Goal: Information Seeking & Learning: Learn about a topic

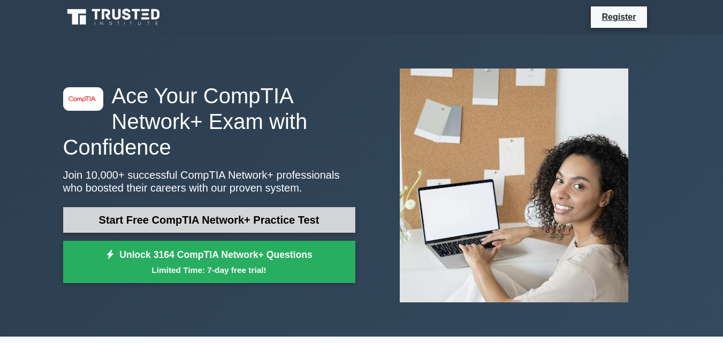
click at [183, 218] on link "Start Free CompTIA Network+ Practice Test" at bounding box center [209, 220] width 292 height 26
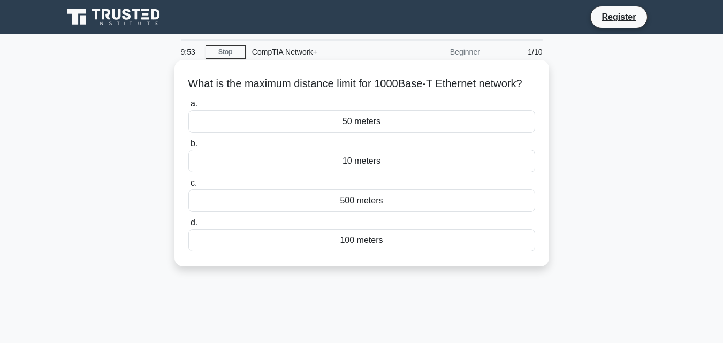
click at [323, 133] on div "50 meters" at bounding box center [361, 121] width 347 height 22
click at [188, 108] on input "a. 50 meters" at bounding box center [188, 104] width 0 height 7
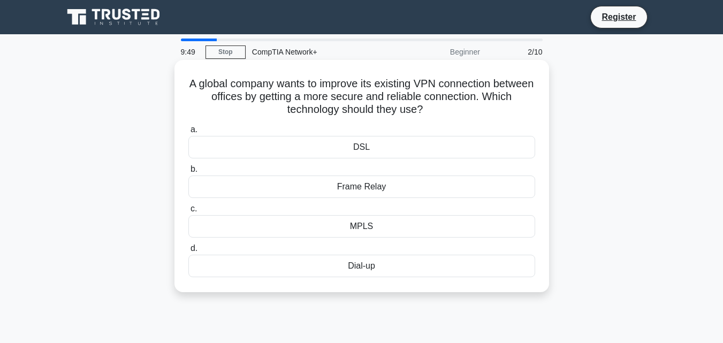
click at [312, 145] on div "DSL" at bounding box center [361, 147] width 347 height 22
click at [188, 133] on input "a. DSL" at bounding box center [188, 129] width 0 height 7
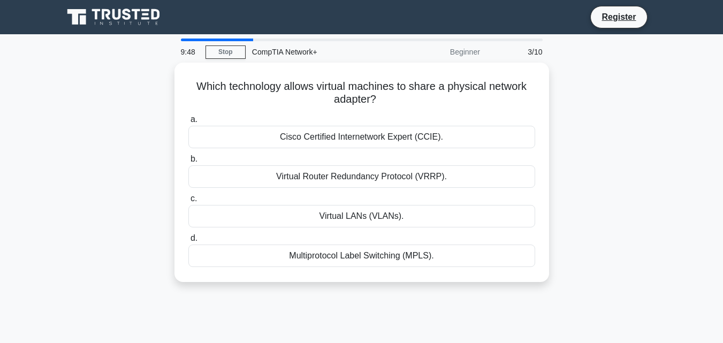
click at [312, 145] on div "Cisco Certified Internetwork Expert (CCIE)." at bounding box center [361, 137] width 347 height 22
click at [188, 123] on input "a. Cisco Certified Internetwork Expert (CCIE)." at bounding box center [188, 119] width 0 height 7
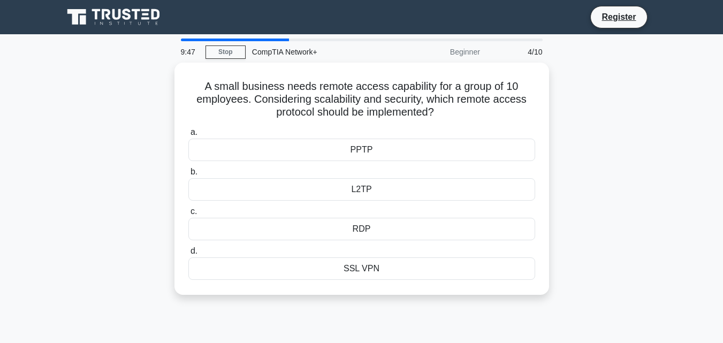
click at [312, 145] on div "PPTP" at bounding box center [361, 150] width 347 height 22
click at [188, 136] on input "a. PPTP" at bounding box center [188, 132] width 0 height 7
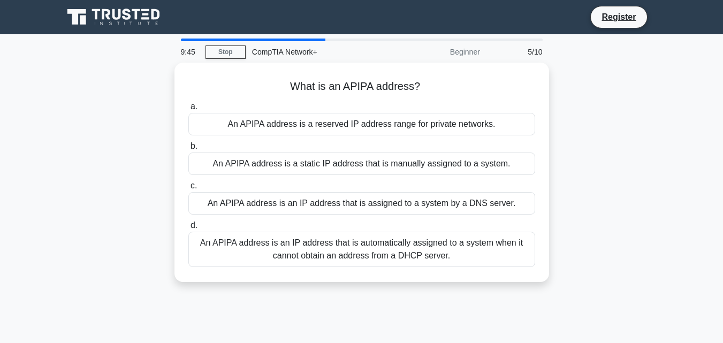
click at [312, 145] on label "b. An APIPA address is a static IP address that is manually assigned to a syste…" at bounding box center [361, 157] width 347 height 35
click at [188, 145] on input "b. An APIPA address is a static IP address that is manually assigned to a syste…" at bounding box center [188, 146] width 0 height 7
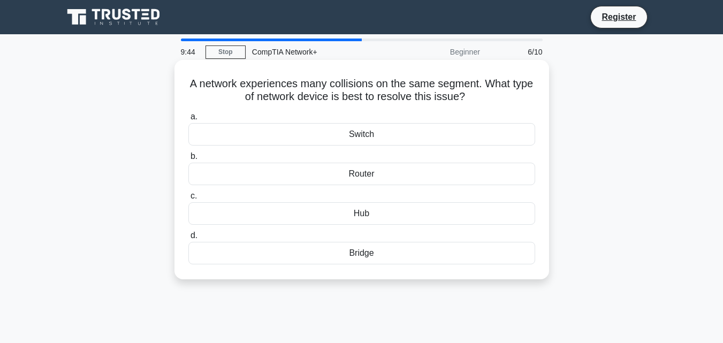
click at [312, 137] on div "Switch" at bounding box center [361, 134] width 347 height 22
click at [188, 120] on input "a. Switch" at bounding box center [188, 117] width 0 height 7
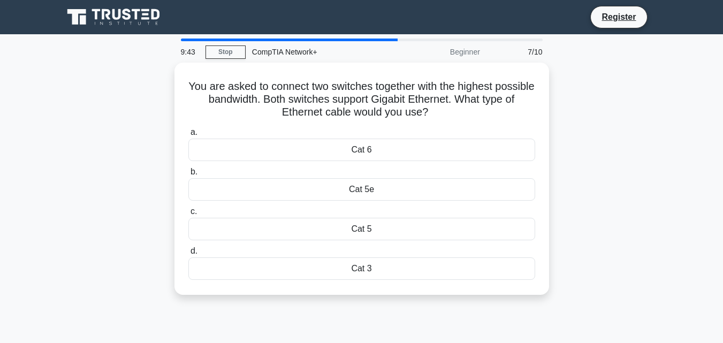
click at [312, 139] on div "Cat 6" at bounding box center [361, 150] width 347 height 22
click at [188, 136] on input "a. Cat 6" at bounding box center [188, 132] width 0 height 7
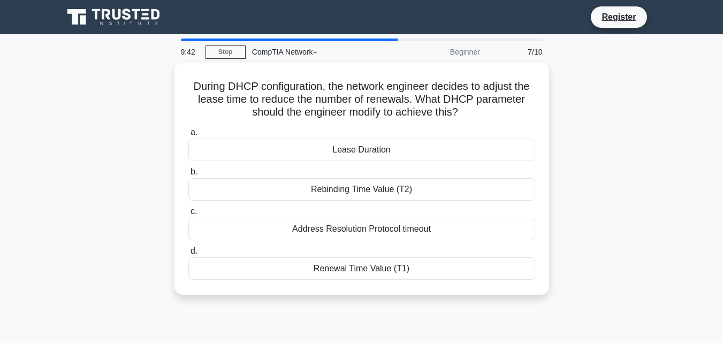
click at [312, 139] on div "Lease Duration" at bounding box center [361, 150] width 347 height 22
click at [188, 136] on input "a. Lease Duration" at bounding box center [188, 132] width 0 height 7
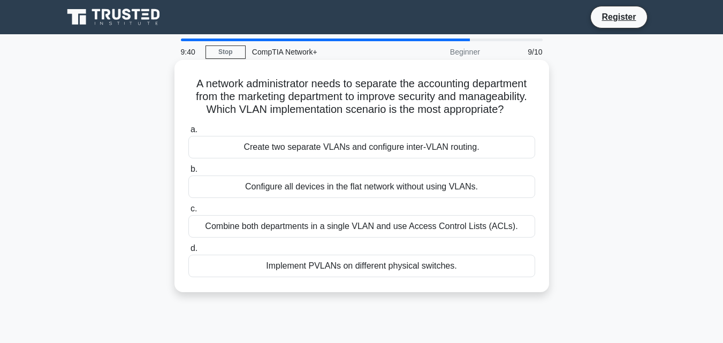
click at [303, 142] on div "Create two separate VLANs and configure inter-VLAN routing." at bounding box center [361, 147] width 347 height 22
click at [188, 133] on input "a. Create two separate VLANs and configure inter-VLAN routing." at bounding box center [188, 129] width 0 height 7
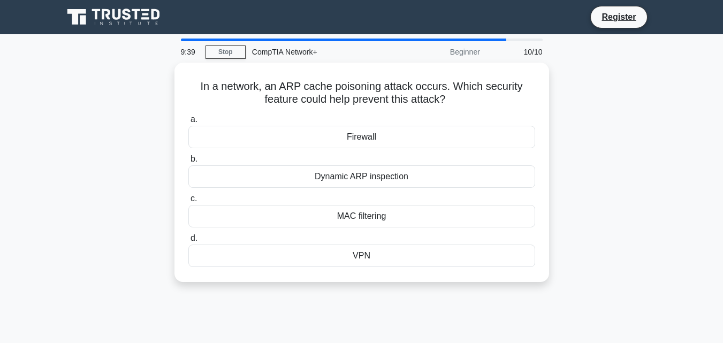
click at [303, 142] on div "Firewall" at bounding box center [361, 137] width 347 height 22
click at [188, 123] on input "a. Firewall" at bounding box center [188, 119] width 0 height 7
